Goal: Information Seeking & Learning: Check status

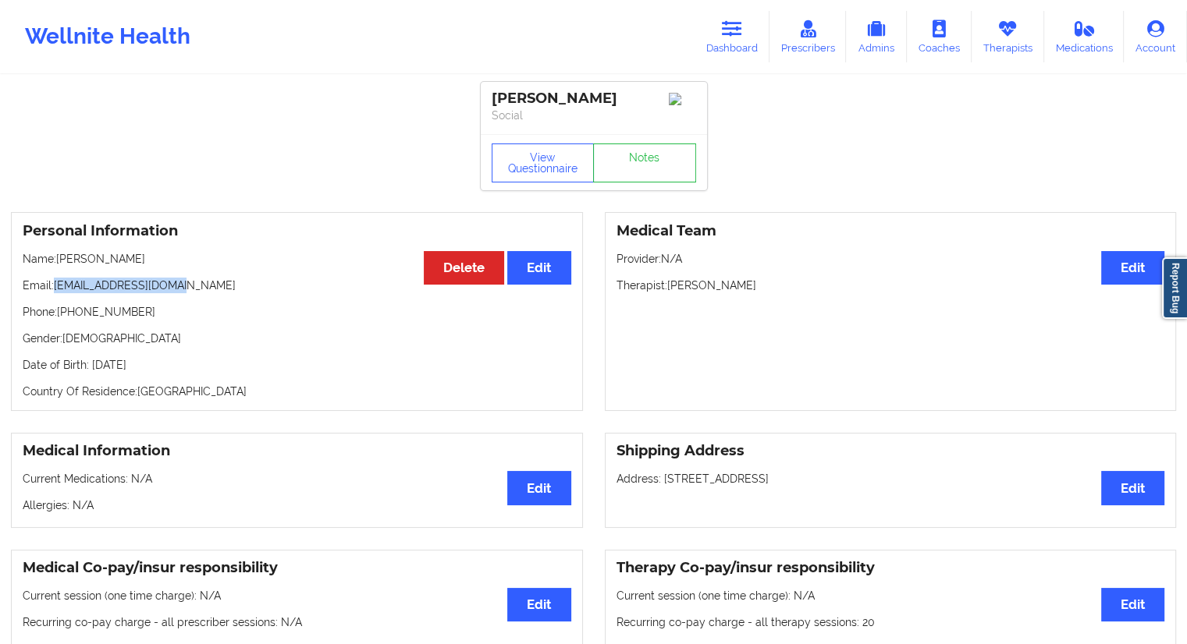
drag, startPoint x: 0, startPoint y: 0, endPoint x: 633, endPoint y: 69, distance: 637.2
click at [742, 33] on icon at bounding box center [732, 28] width 20 height 17
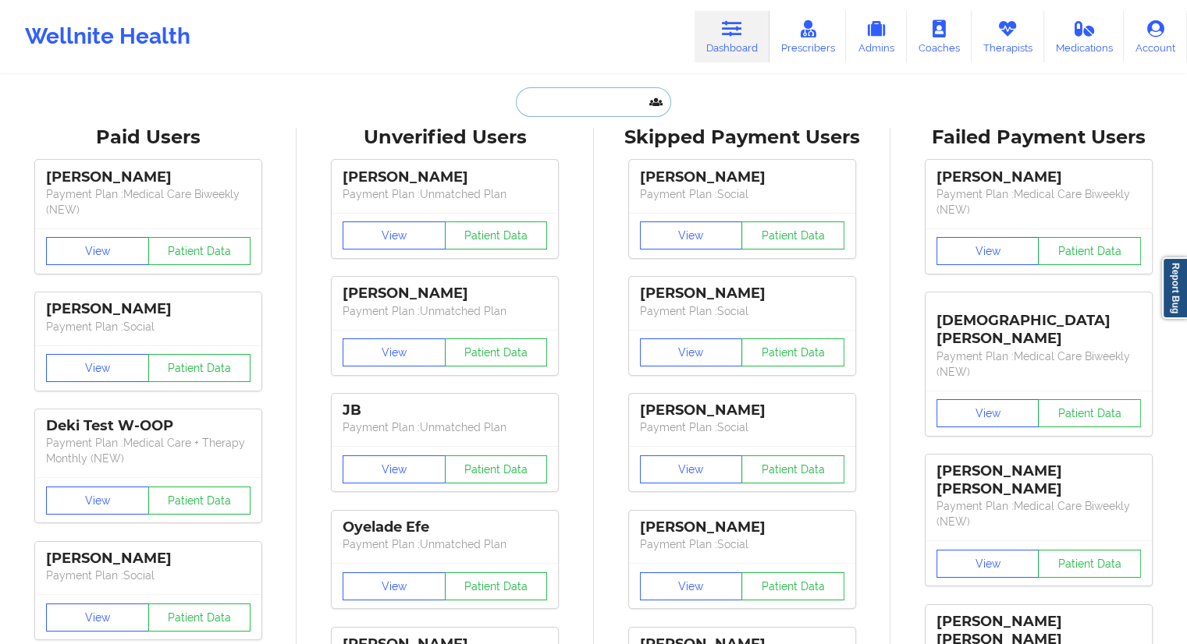
drag, startPoint x: 578, startPoint y: 87, endPoint x: 571, endPoint y: 93, distance: 9.4
click at [577, 87] on input "text" at bounding box center [593, 102] width 154 height 30
paste input "[EMAIL_ADDRESS][DOMAIN_NAME]"
type input "[EMAIL_ADDRESS][DOMAIN_NAME]"
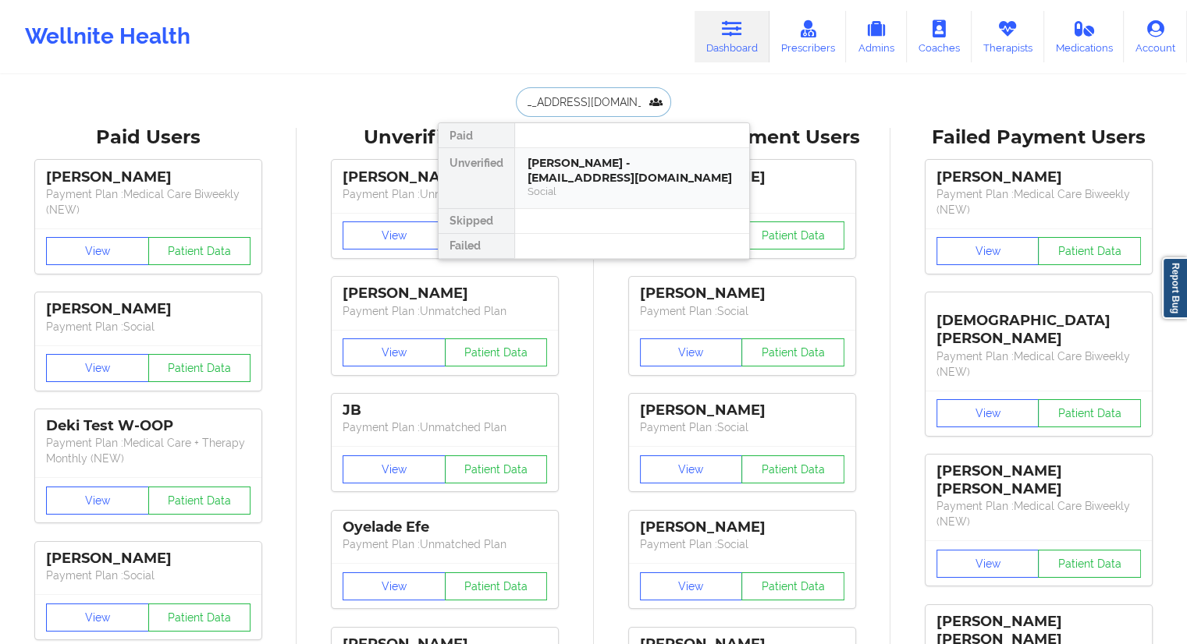
click at [559, 160] on div "[PERSON_NAME] - [EMAIL_ADDRESS][DOMAIN_NAME]" at bounding box center [631, 170] width 209 height 29
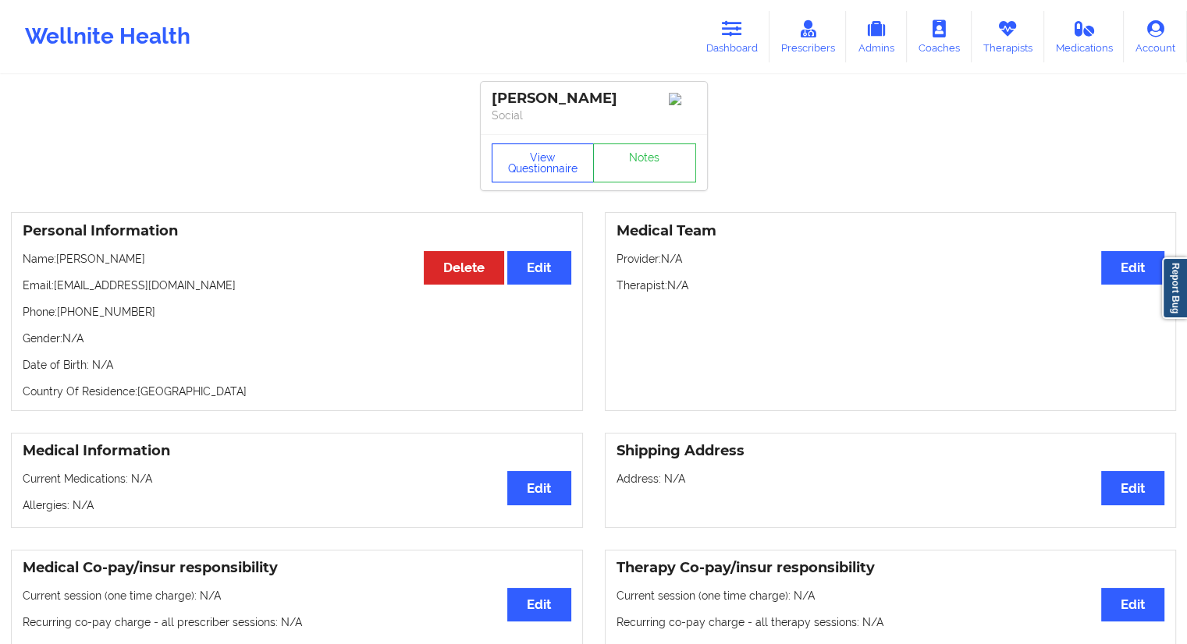
click at [554, 183] on button "View Questionnaire" at bounding box center [542, 163] width 103 height 39
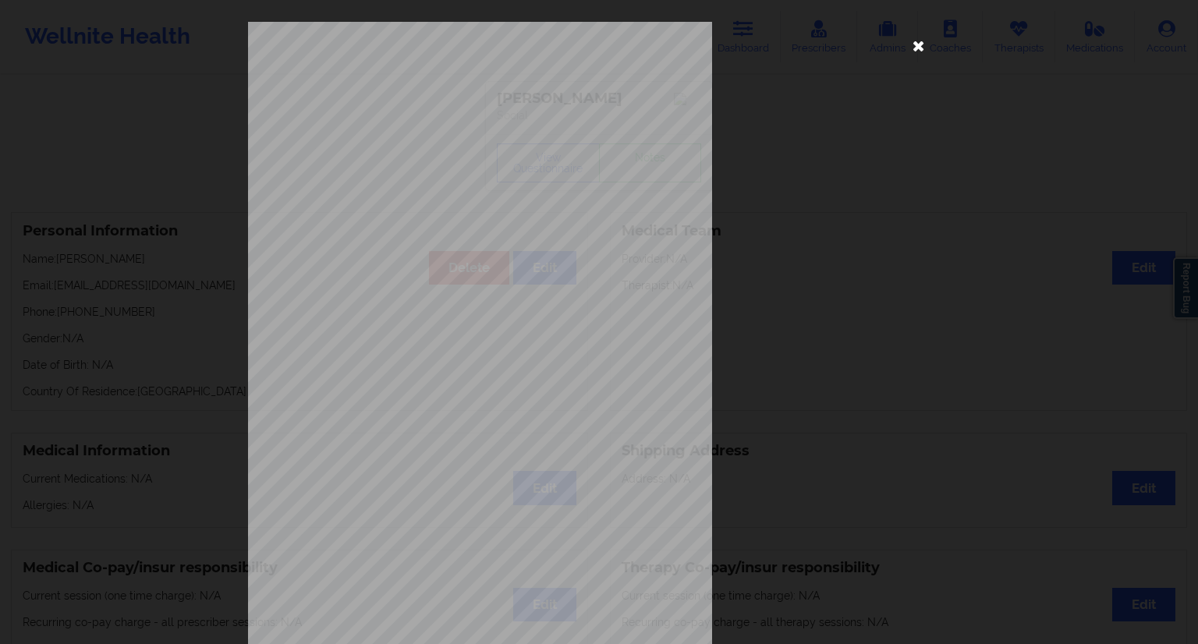
click at [917, 46] on icon at bounding box center [918, 45] width 25 height 25
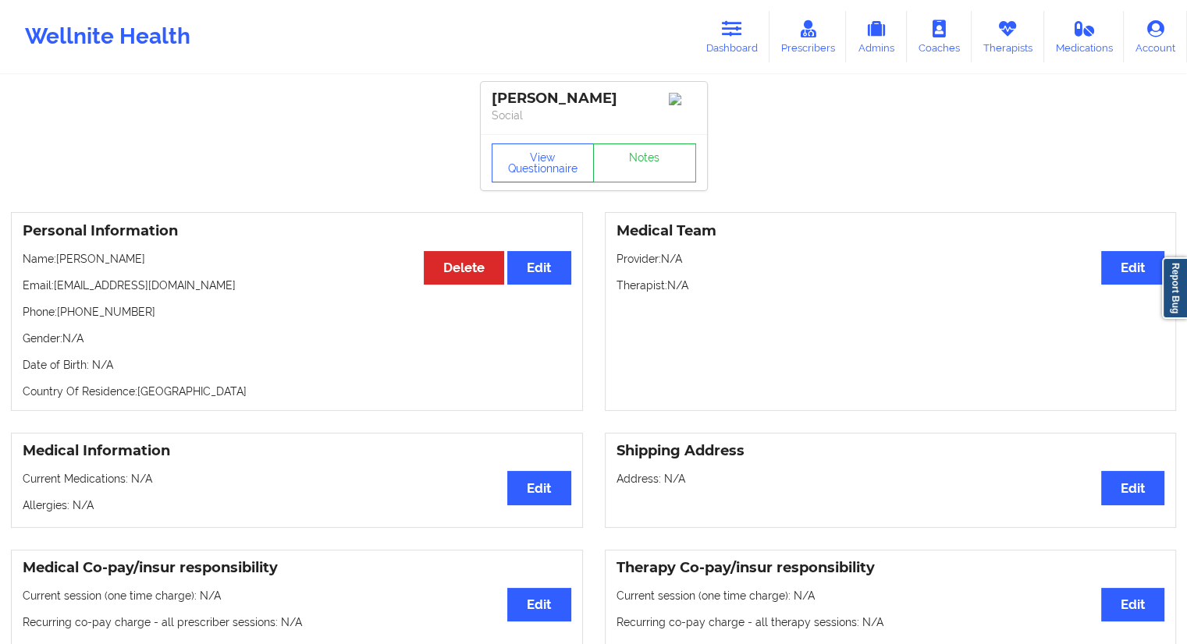
drag, startPoint x: 196, startPoint y: 275, endPoint x: 59, endPoint y: 280, distance: 136.6
click at [59, 267] on p "Name: [PERSON_NAME]" at bounding box center [297, 259] width 548 height 16
drag, startPoint x: 222, startPoint y: 293, endPoint x: 66, endPoint y: 288, distance: 155.3
click at [66, 288] on div "Personal Information Edit Delete Name: [PERSON_NAME] Email: [EMAIL_ADDRESS][DOM…" at bounding box center [297, 311] width 572 height 199
drag, startPoint x: 184, startPoint y: 274, endPoint x: 62, endPoint y: 274, distance: 122.5
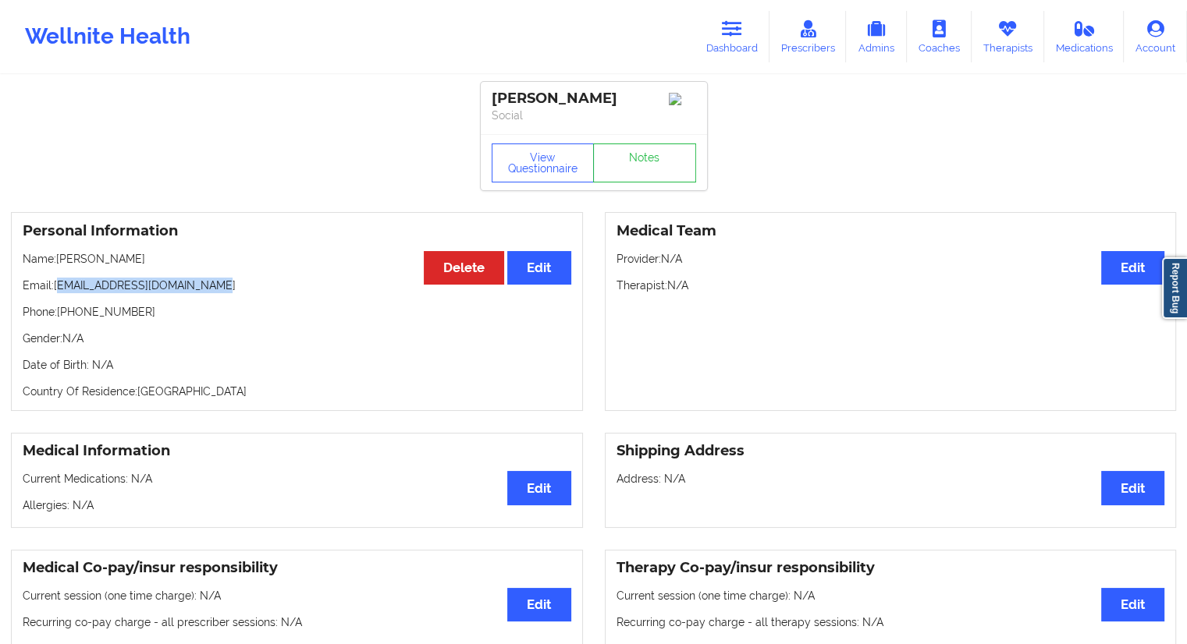
click at [62, 267] on p "Name: [PERSON_NAME]" at bounding box center [297, 259] width 548 height 16
copy p "[PERSON_NAME]"
click at [726, 55] on link "Dashboard" at bounding box center [731, 36] width 75 height 51
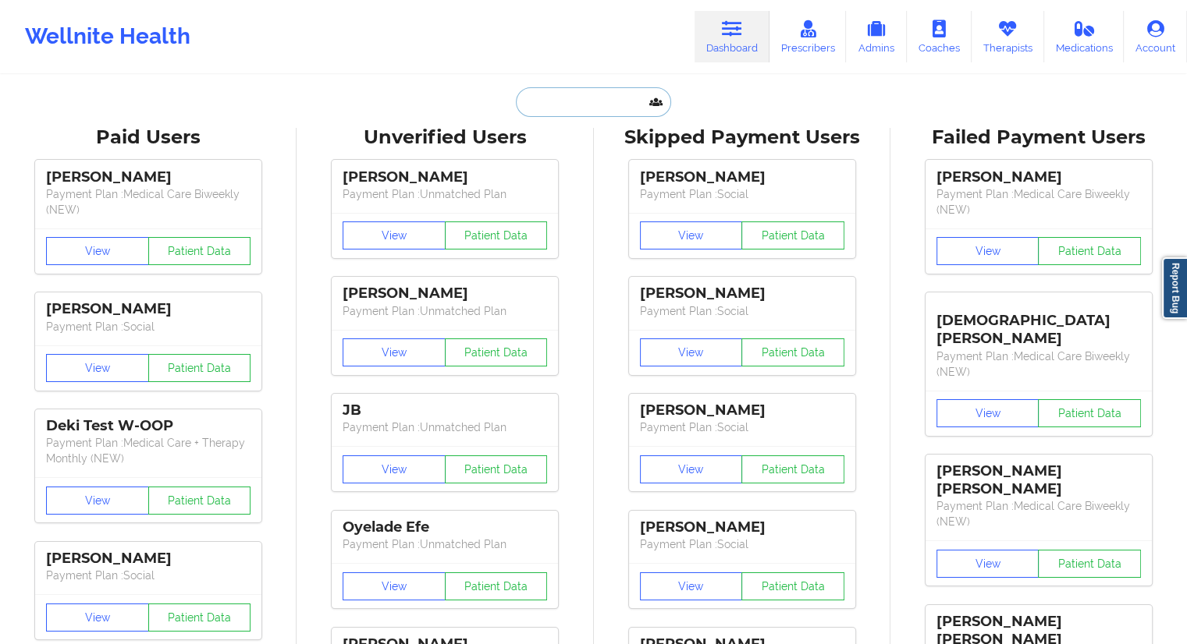
click at [584, 98] on input "text" at bounding box center [593, 102] width 154 height 30
paste input "[PERSON_NAME] [PERSON_NAME]"
type input "[PERSON_NAME] [PERSON_NAME]"
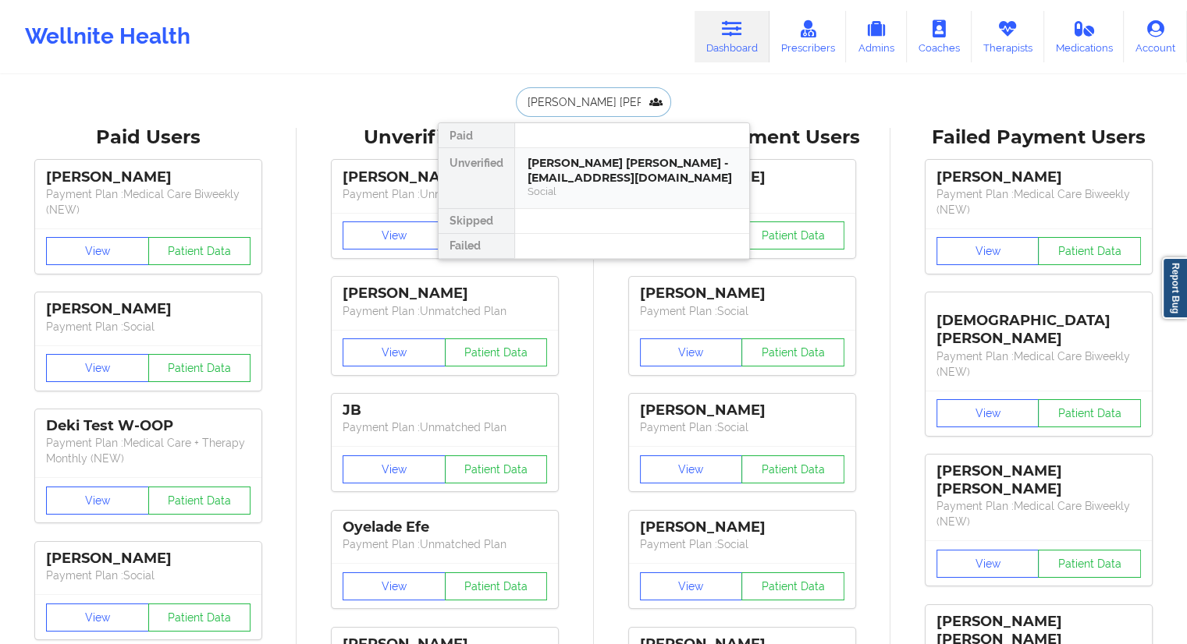
click at [569, 173] on div "[PERSON_NAME] [PERSON_NAME] - [EMAIL_ADDRESS][DOMAIN_NAME]" at bounding box center [631, 170] width 209 height 29
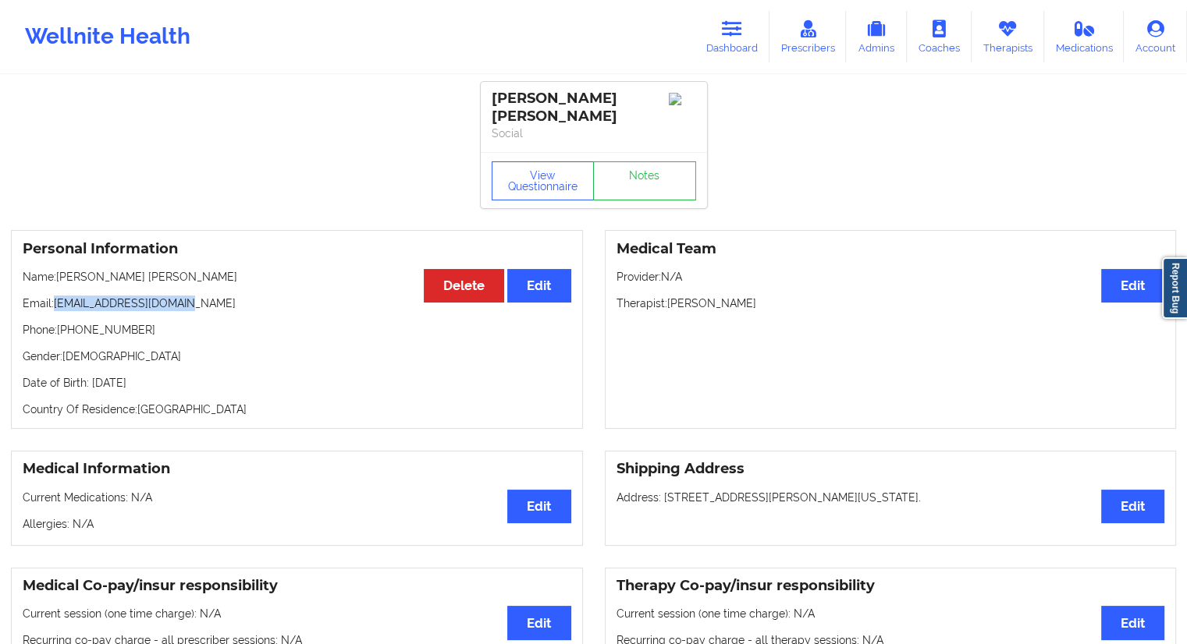
drag, startPoint x: 209, startPoint y: 289, endPoint x: 53, endPoint y: 289, distance: 156.0
click at [53, 296] on p "Email: [EMAIL_ADDRESS][DOMAIN_NAME]" at bounding box center [297, 304] width 548 height 16
copy p "[EMAIL_ADDRESS][DOMAIN_NAME]"
click at [555, 166] on button "View Questionnaire" at bounding box center [542, 180] width 103 height 39
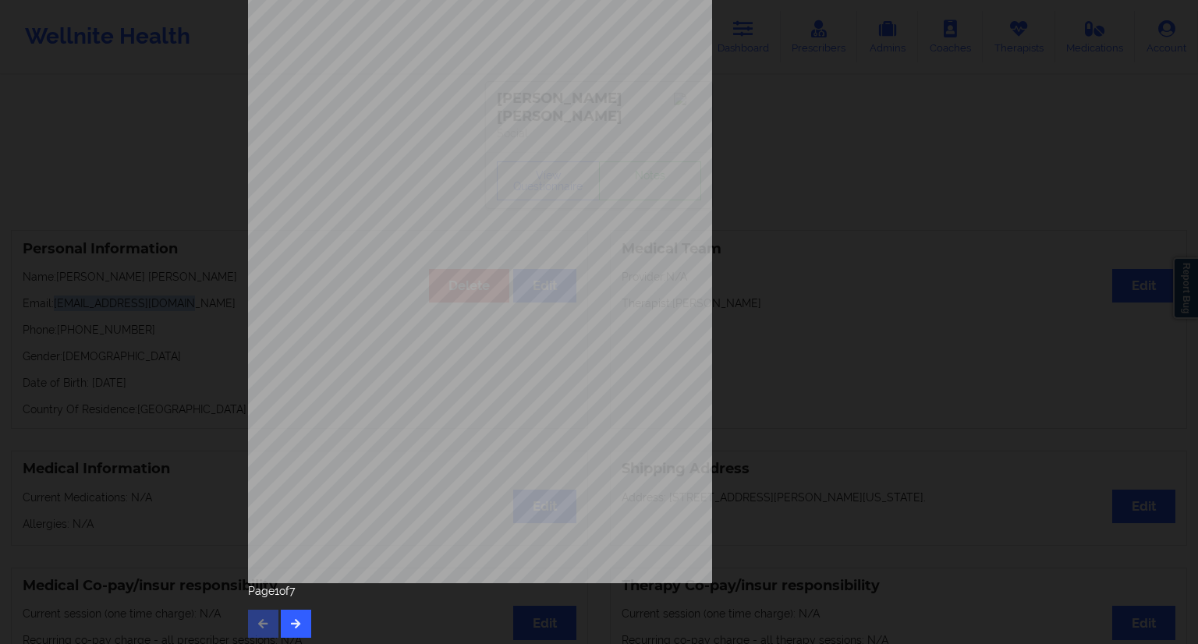
scroll to position [100, 0]
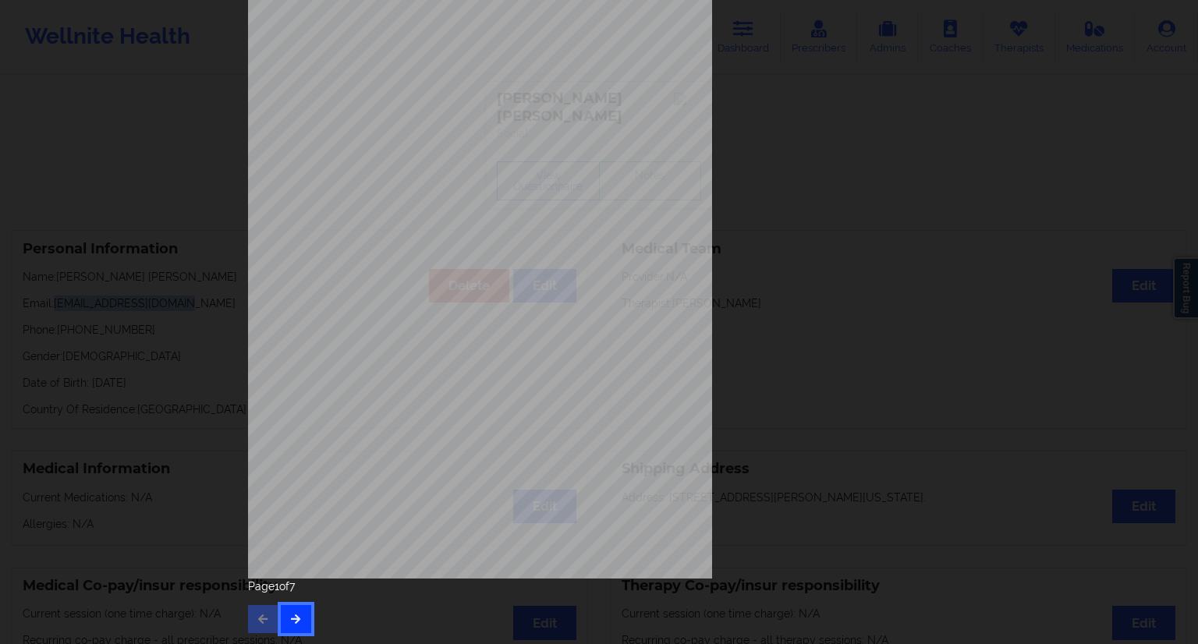
click at [290, 616] on icon "button" at bounding box center [295, 618] width 13 height 9
click at [300, 617] on button "button" at bounding box center [296, 619] width 30 height 28
click at [302, 613] on button "button" at bounding box center [296, 619] width 30 height 28
click at [290, 623] on icon "button" at bounding box center [295, 618] width 13 height 9
click at [297, 617] on icon "button" at bounding box center [295, 618] width 13 height 9
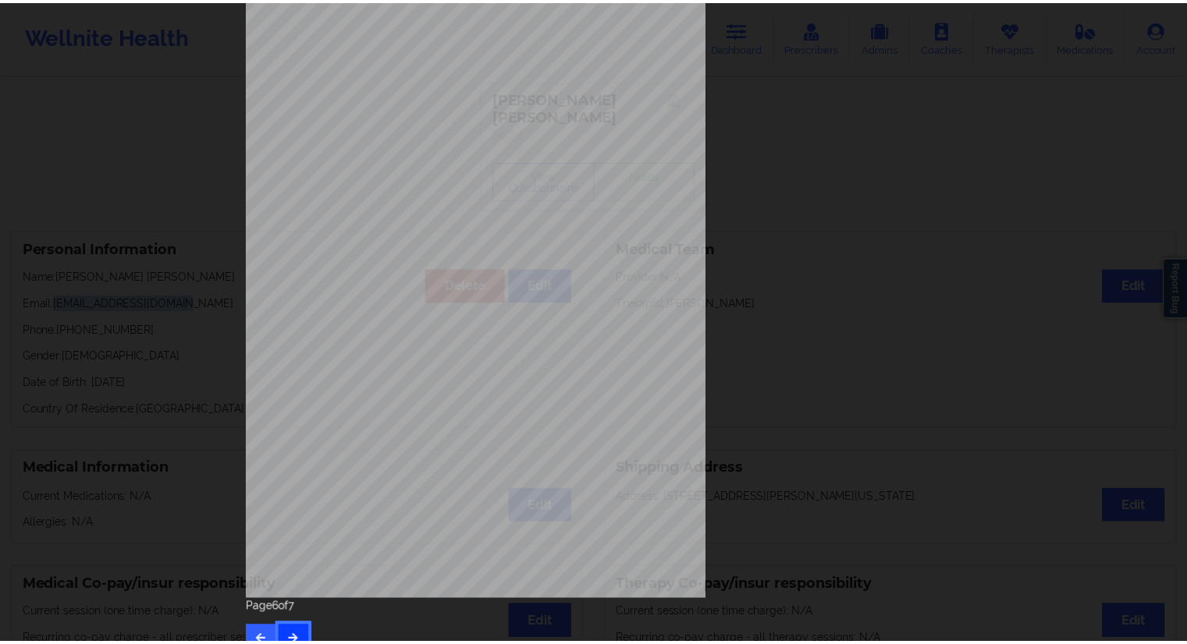
scroll to position [0, 0]
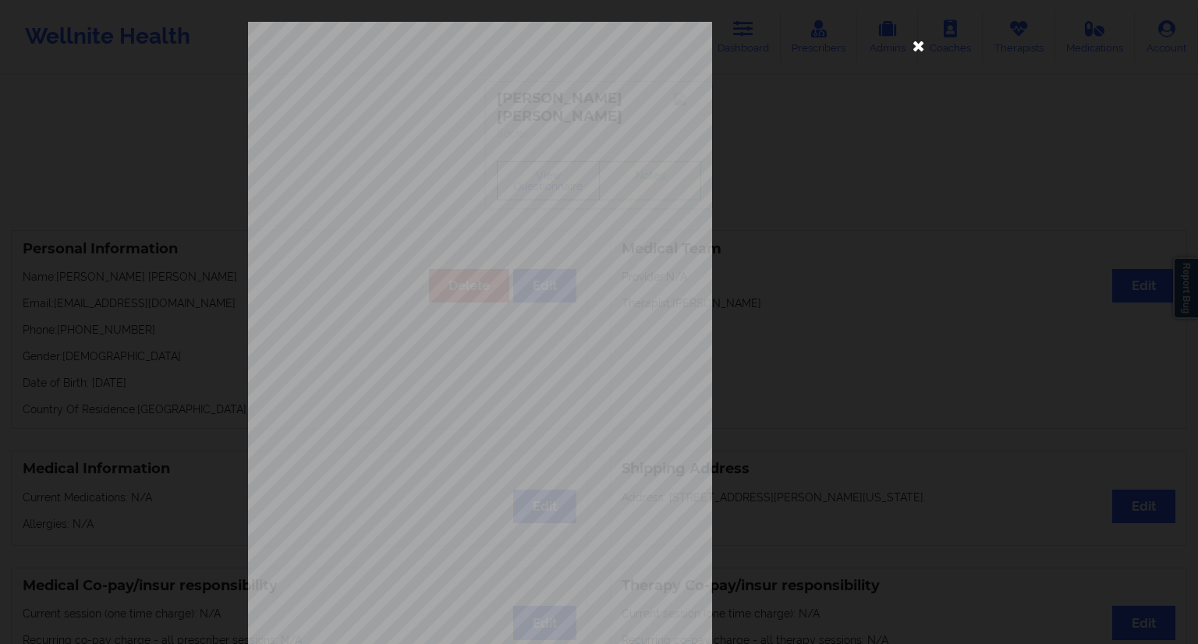
click at [909, 44] on icon at bounding box center [918, 45] width 25 height 25
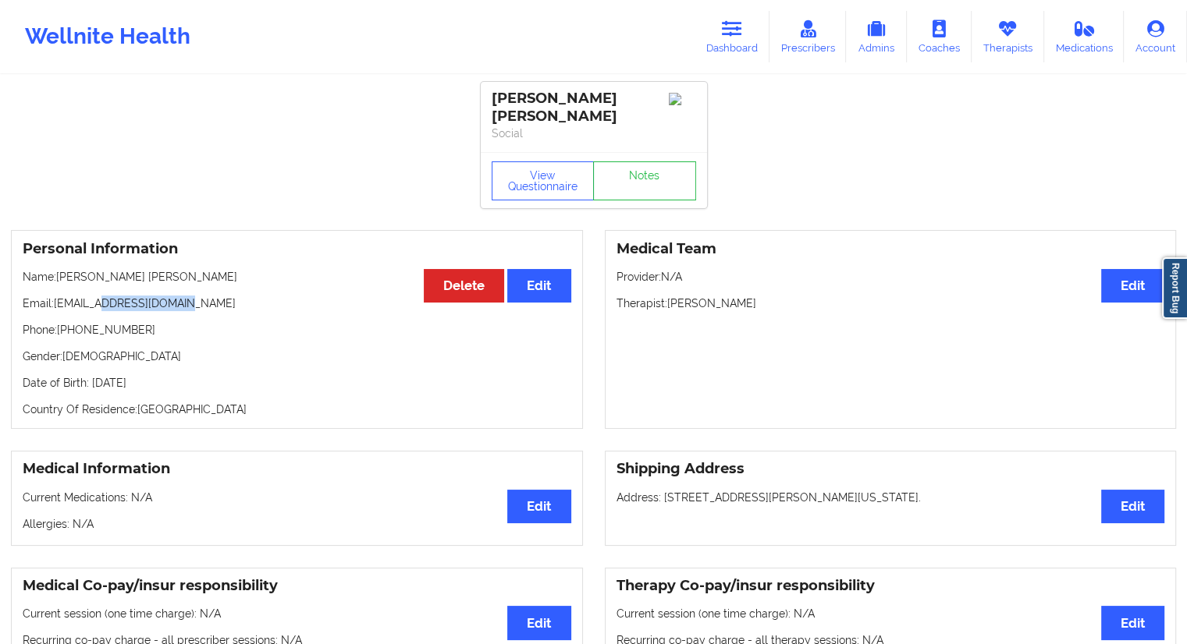
drag, startPoint x: 209, startPoint y: 294, endPoint x: 102, endPoint y: 289, distance: 107.0
click at [102, 296] on p "Email: [EMAIL_ADDRESS][DOMAIN_NAME]" at bounding box center [297, 304] width 548 height 16
click at [733, 37] on link "Dashboard" at bounding box center [731, 36] width 75 height 51
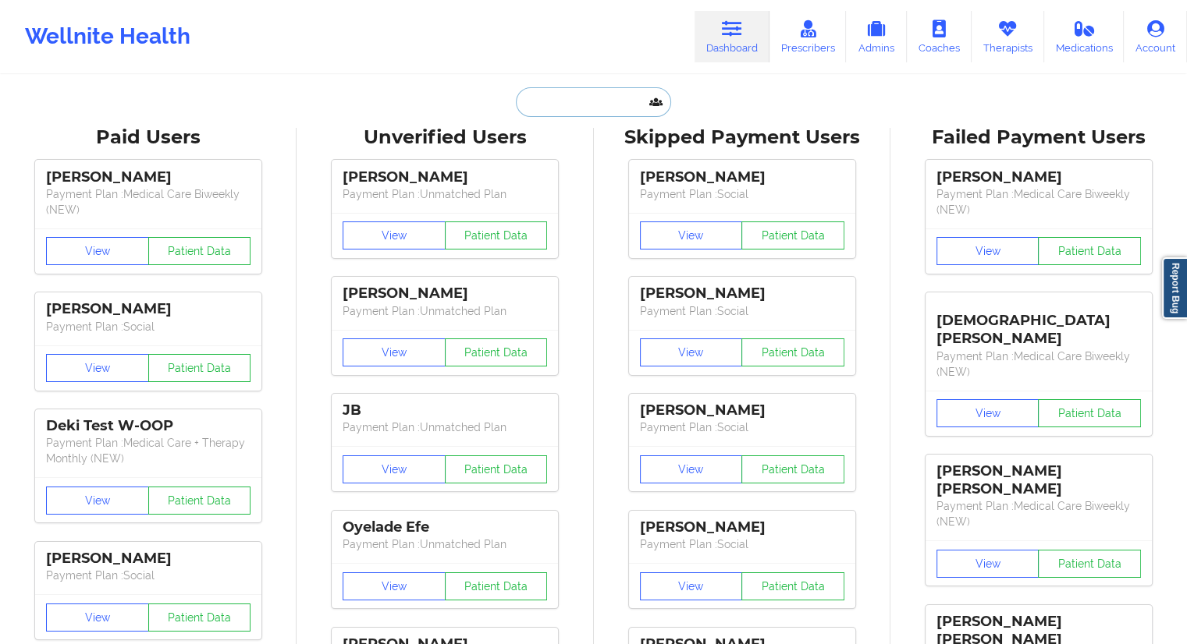
click at [565, 111] on input "text" at bounding box center [593, 102] width 154 height 30
paste input "Charity Porch"
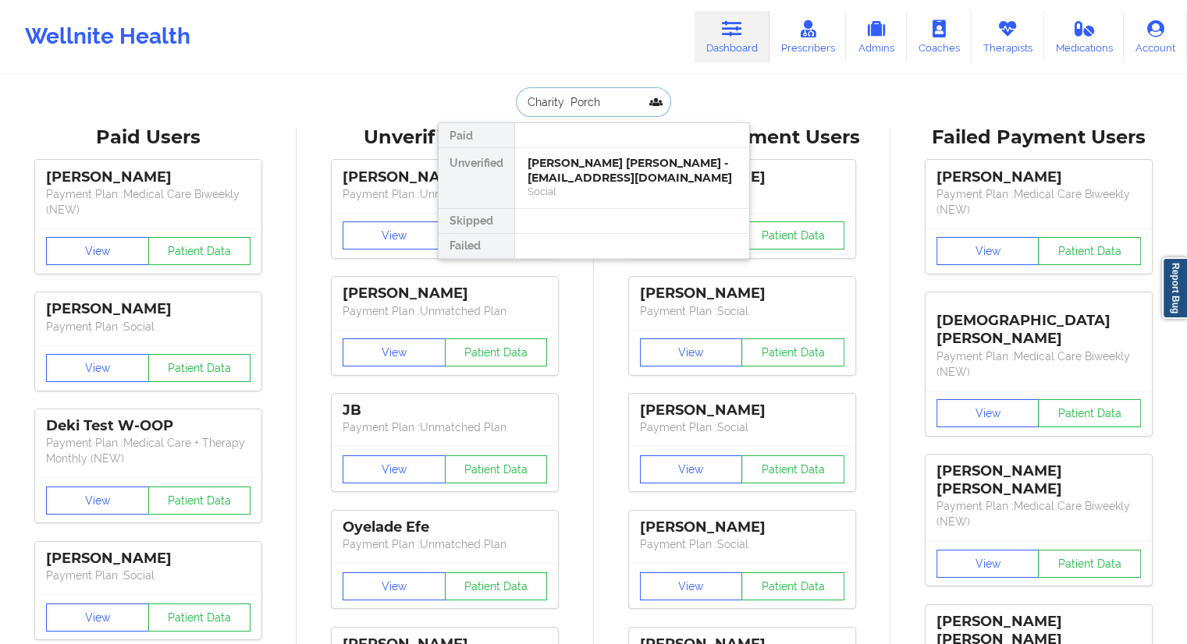
click at [565, 106] on input "Charity Porch" at bounding box center [593, 102] width 154 height 30
drag, startPoint x: 612, startPoint y: 97, endPoint x: 520, endPoint y: 99, distance: 92.1
click at [520, 99] on input "Charity Porch" at bounding box center [593, 102] width 154 height 30
type input "Charity Porch"
